Goal: Information Seeking & Learning: Learn about a topic

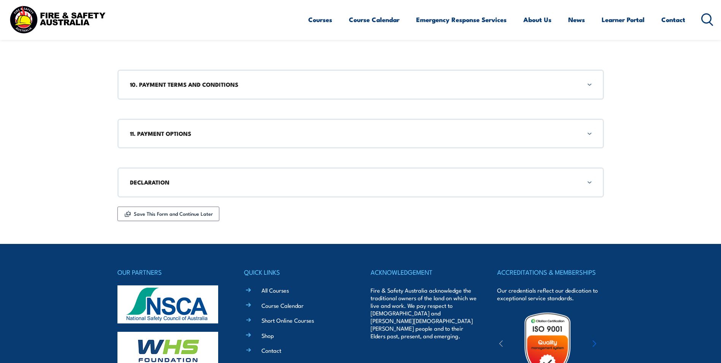
scroll to position [1029, 0]
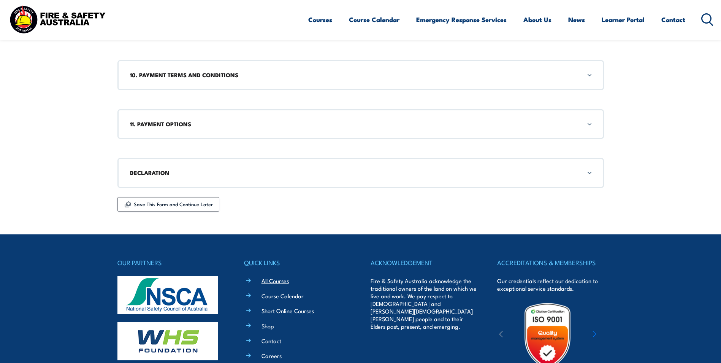
click at [269, 279] on link "All Courses" at bounding box center [275, 280] width 27 height 8
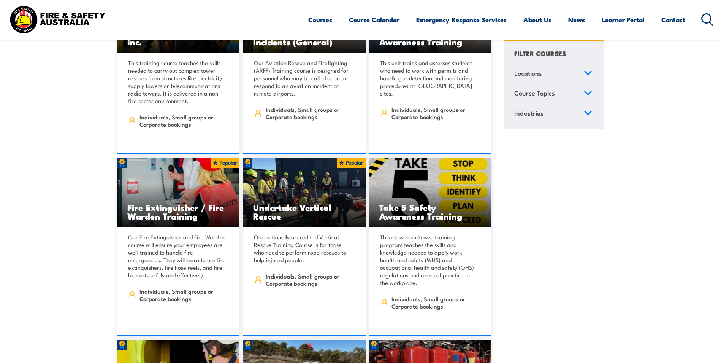
scroll to position [2243, 0]
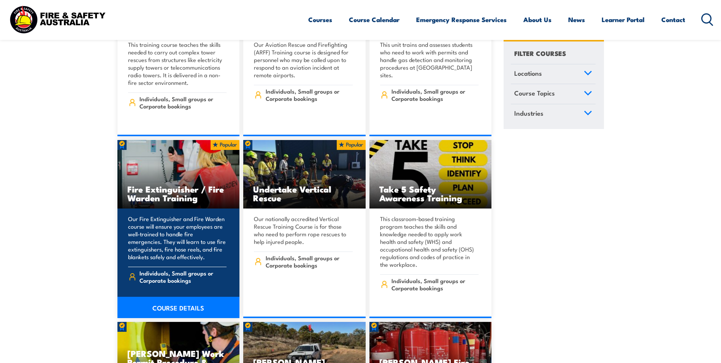
click at [218, 184] on h3 "Fire Extinguisher / Fire Warden Training" at bounding box center [178, 192] width 103 height 17
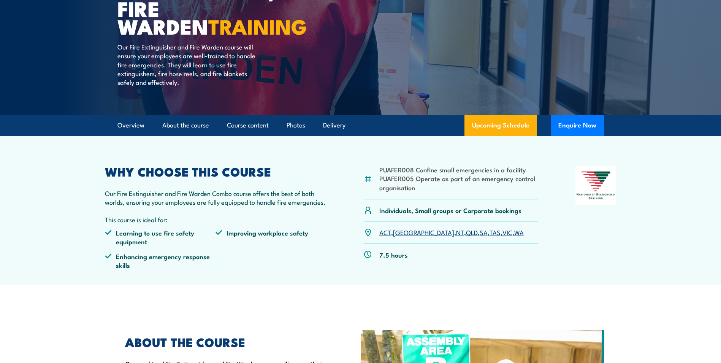
scroll to position [114, 0]
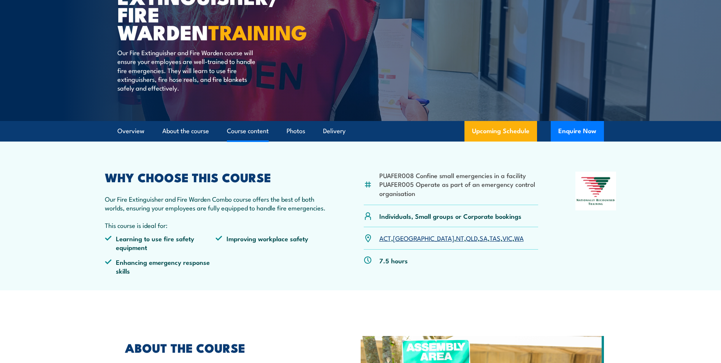
click at [249, 132] on link "Course content" at bounding box center [248, 131] width 42 height 20
